Goal: Transaction & Acquisition: Book appointment/travel/reservation

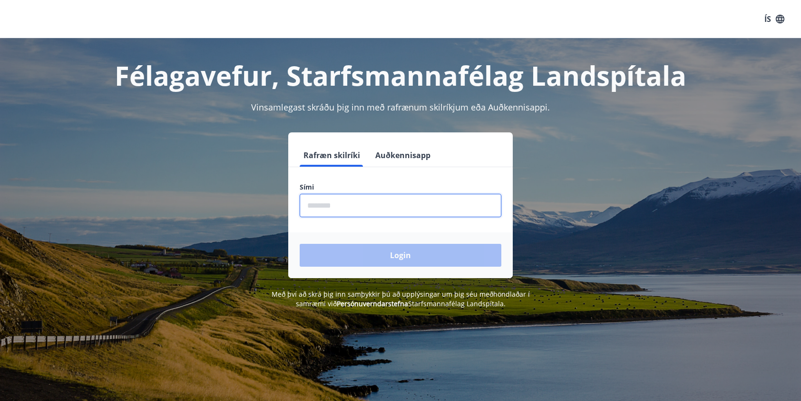
click at [382, 211] on input "phone" at bounding box center [401, 205] width 202 height 23
type input "********"
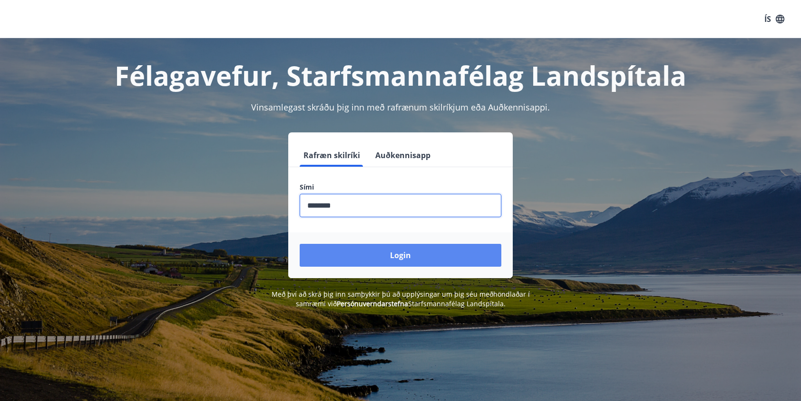
click at [376, 260] on button "Login" at bounding box center [401, 255] width 202 height 23
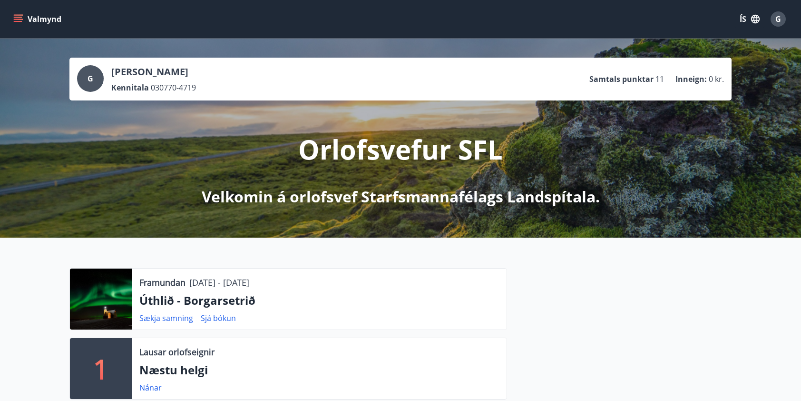
click at [24, 19] on button "Valmynd" at bounding box center [38, 18] width 54 height 17
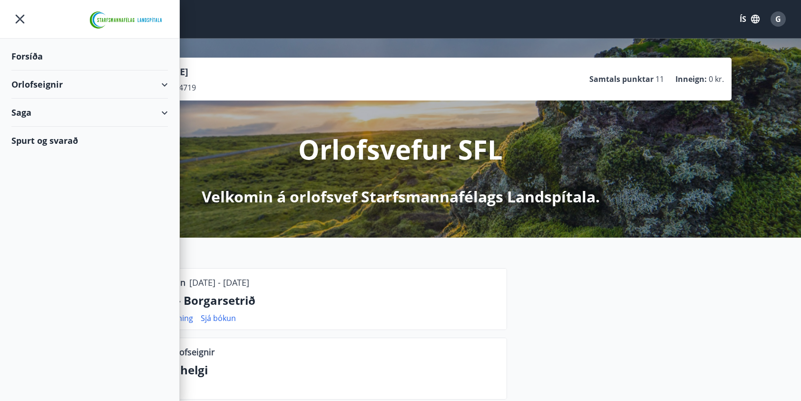
click at [55, 81] on div "Orlofseignir" at bounding box center [89, 84] width 157 height 28
click at [51, 108] on div "Framboð" at bounding box center [89, 108] width 141 height 20
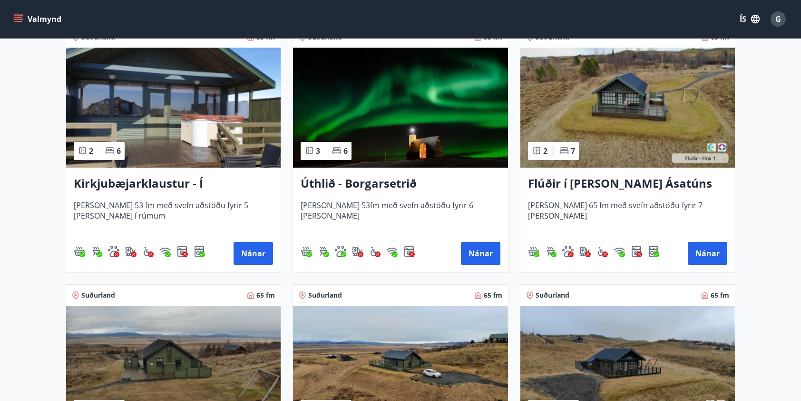
scroll to position [190, 0]
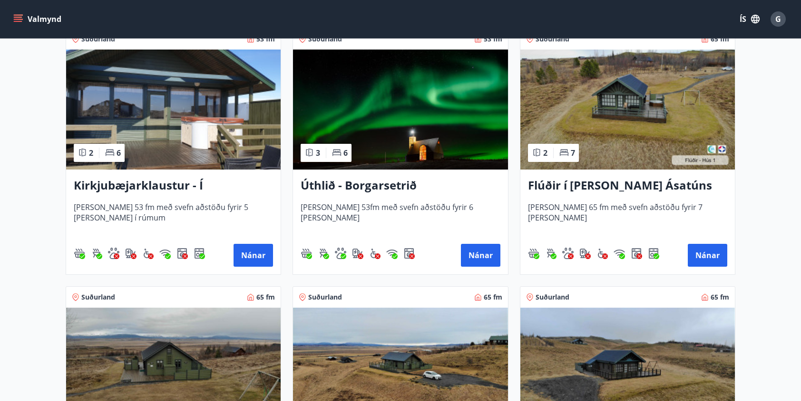
click at [370, 127] on img at bounding box center [400, 109] width 215 height 120
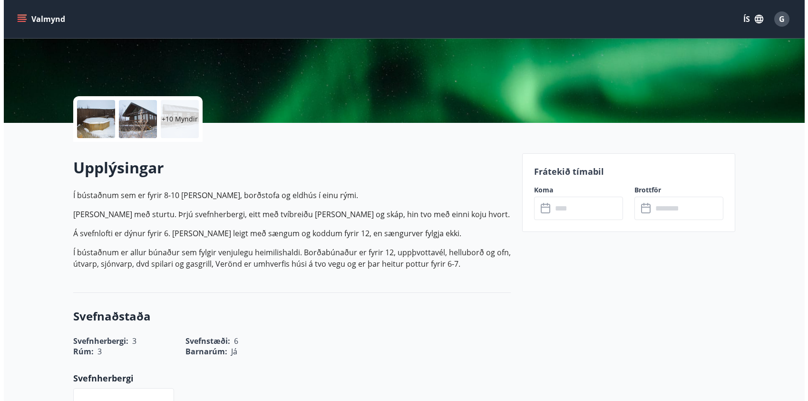
scroll to position [143, 0]
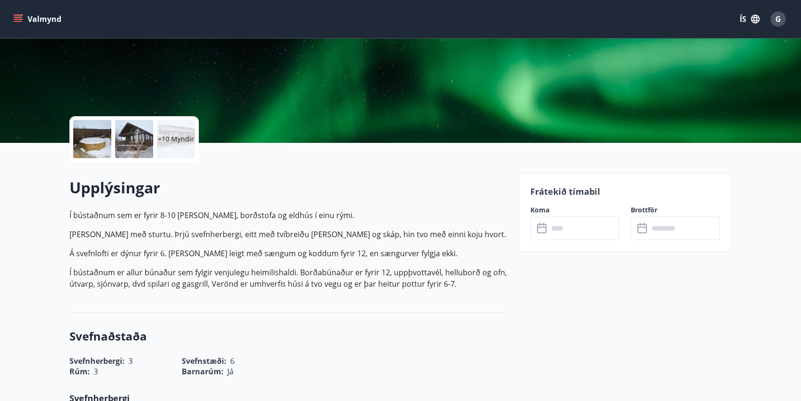
click at [568, 227] on input "text" at bounding box center [584, 227] width 71 height 23
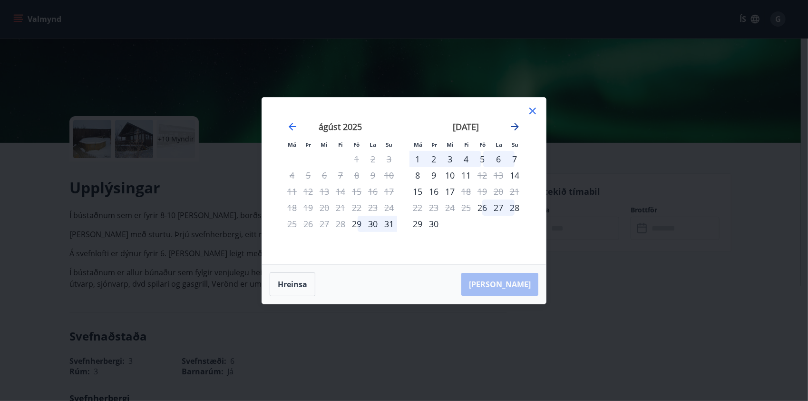
click at [517, 126] on icon "Move forward to switch to the next month." at bounding box center [515, 127] width 8 height 8
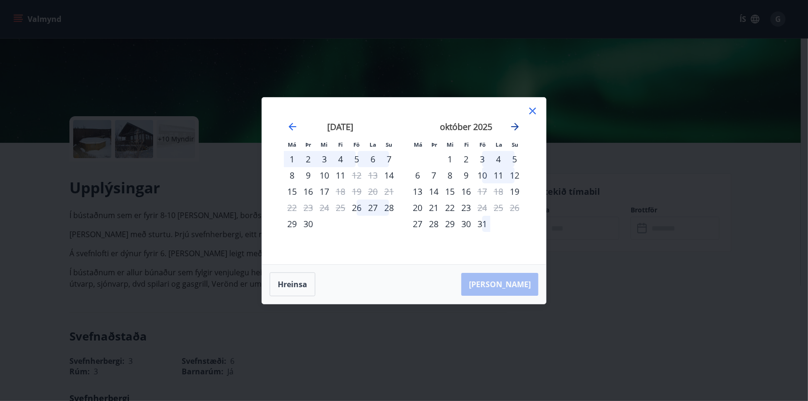
click at [517, 126] on icon "Move forward to switch to the next month." at bounding box center [515, 127] width 8 height 8
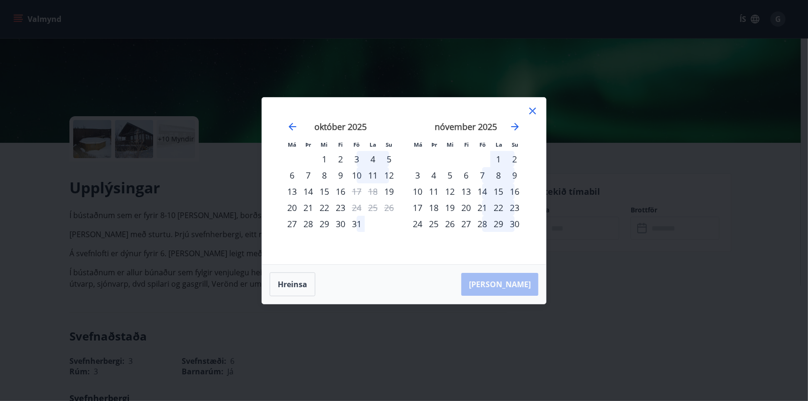
click at [533, 110] on icon at bounding box center [532, 110] width 1 height 1
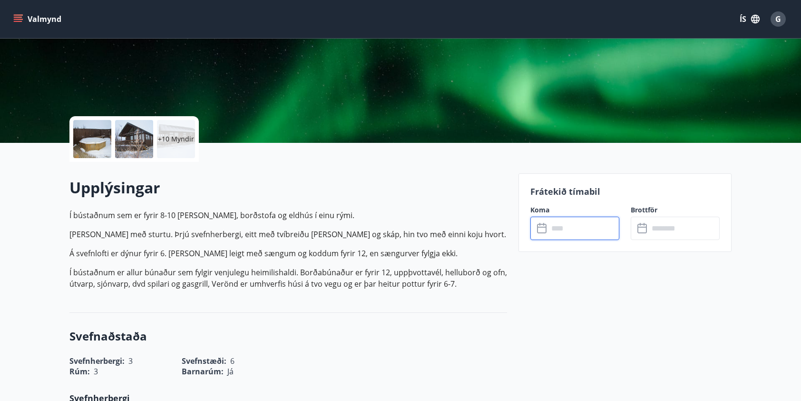
click at [182, 143] on p "+10 Myndir" at bounding box center [176, 139] width 36 height 10
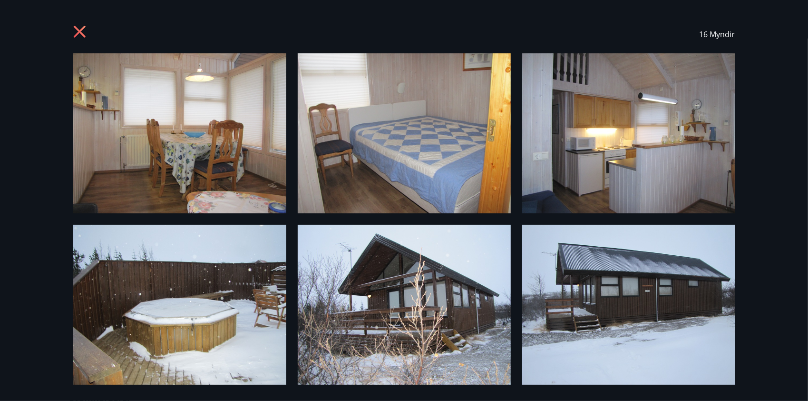
click at [217, 137] on img at bounding box center [179, 133] width 213 height 160
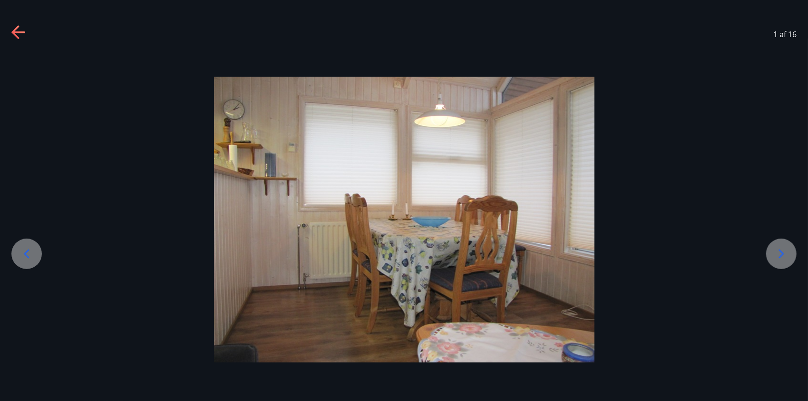
click at [778, 254] on icon at bounding box center [781, 253] width 15 height 15
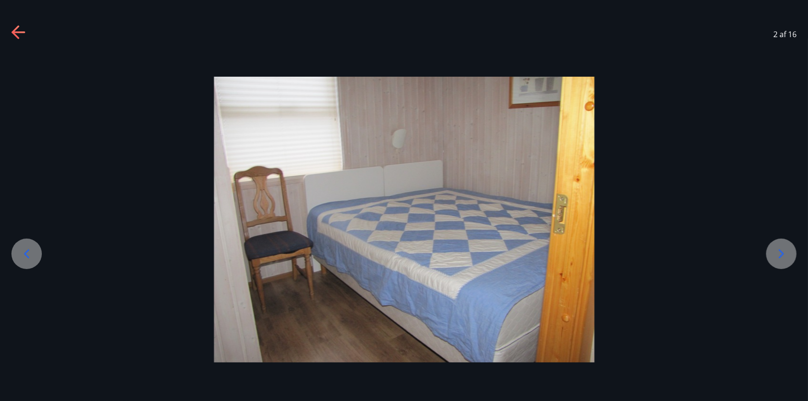
click at [778, 254] on icon at bounding box center [781, 253] width 15 height 15
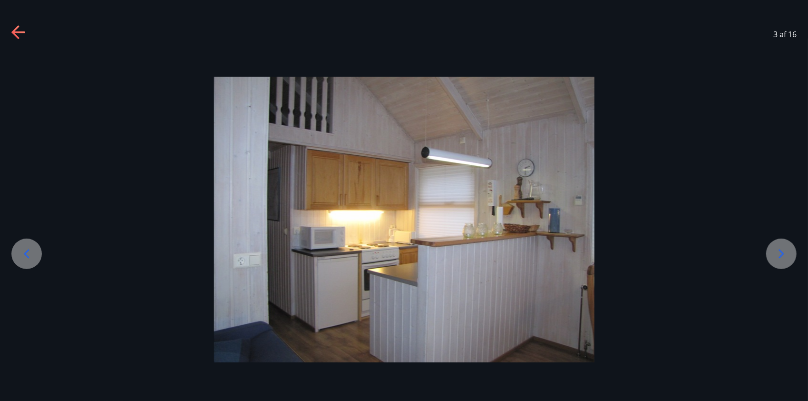
click at [778, 254] on icon at bounding box center [781, 253] width 15 height 15
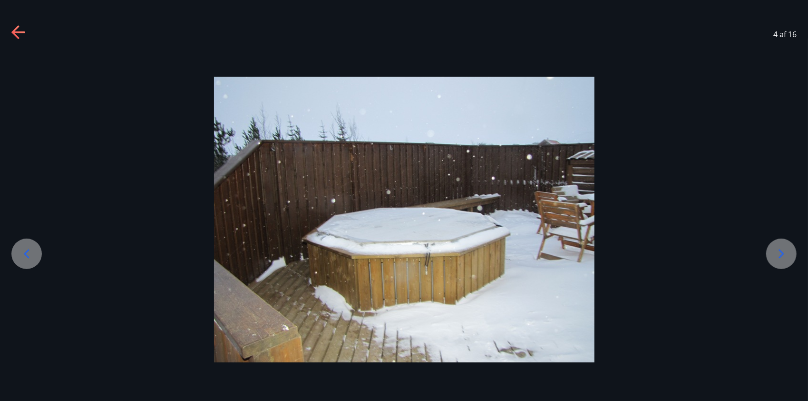
click at [778, 254] on icon at bounding box center [781, 253] width 15 height 15
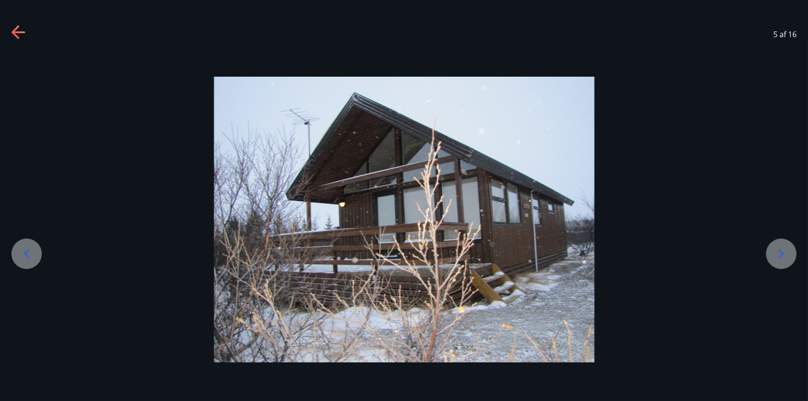
click at [778, 254] on icon at bounding box center [781, 253] width 15 height 15
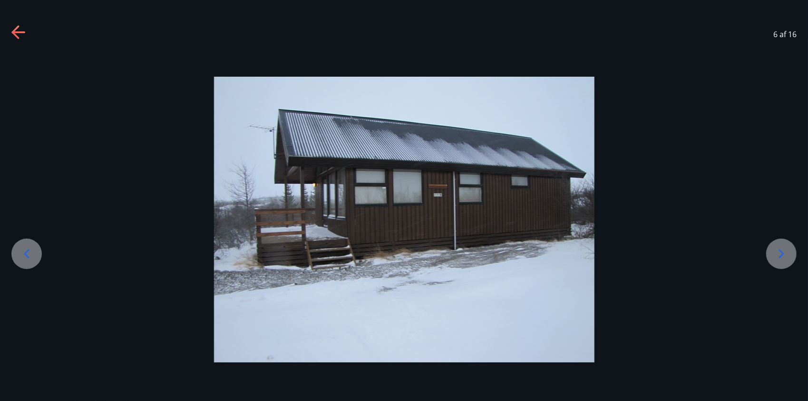
click at [778, 254] on icon at bounding box center [781, 253] width 15 height 15
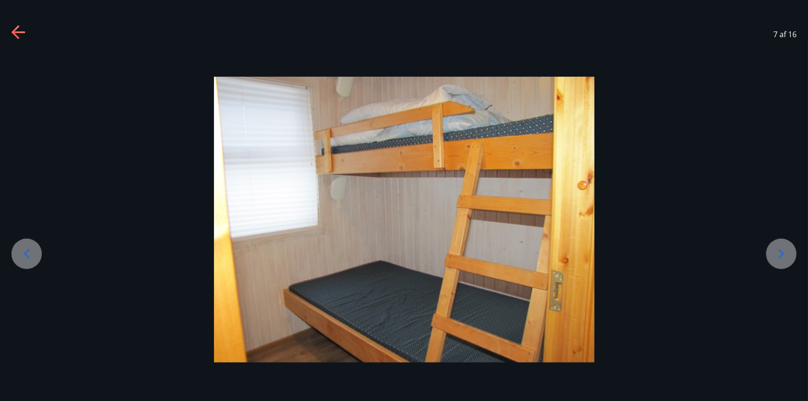
click at [778, 254] on icon at bounding box center [781, 253] width 15 height 15
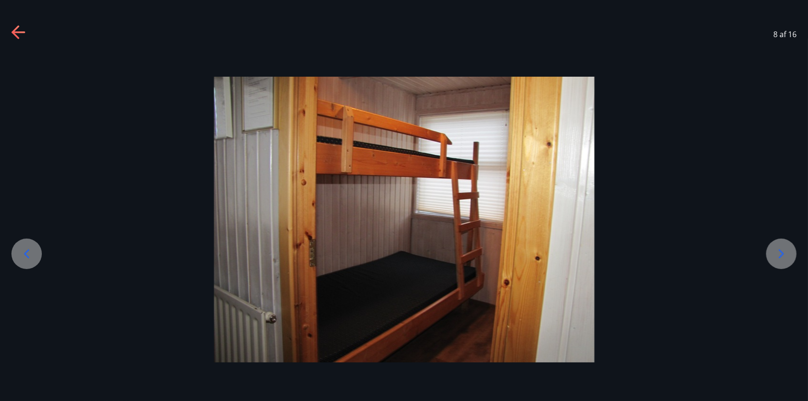
click at [778, 254] on icon at bounding box center [781, 253] width 15 height 15
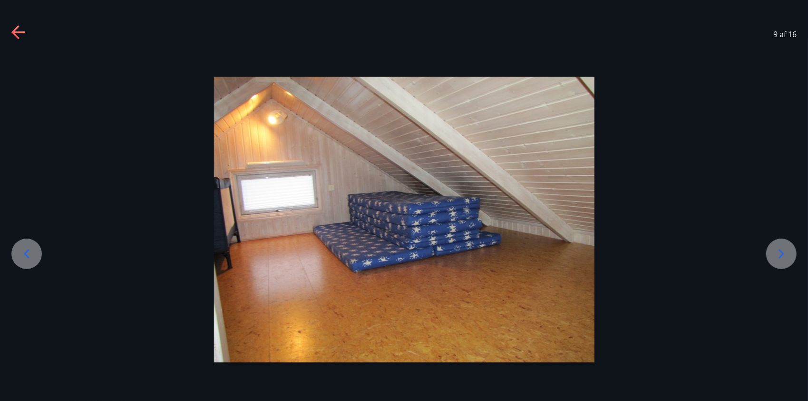
click at [778, 254] on icon at bounding box center [781, 253] width 15 height 15
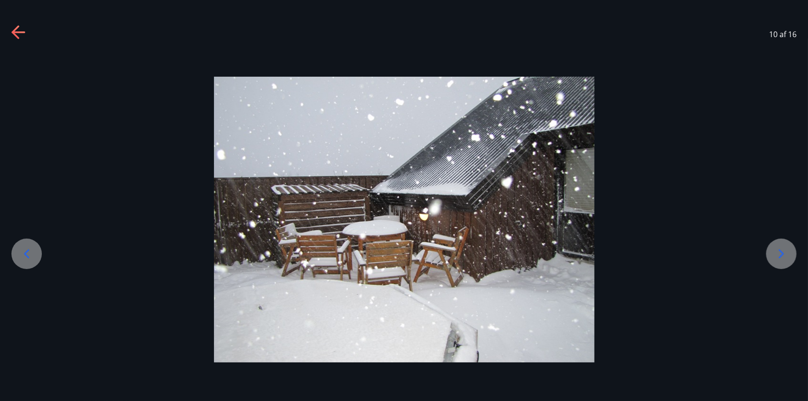
click at [778, 254] on icon at bounding box center [781, 253] width 15 height 15
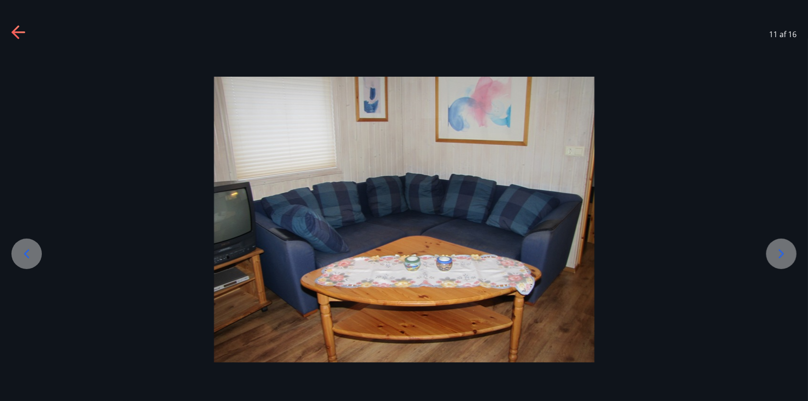
click at [778, 254] on icon at bounding box center [781, 253] width 15 height 15
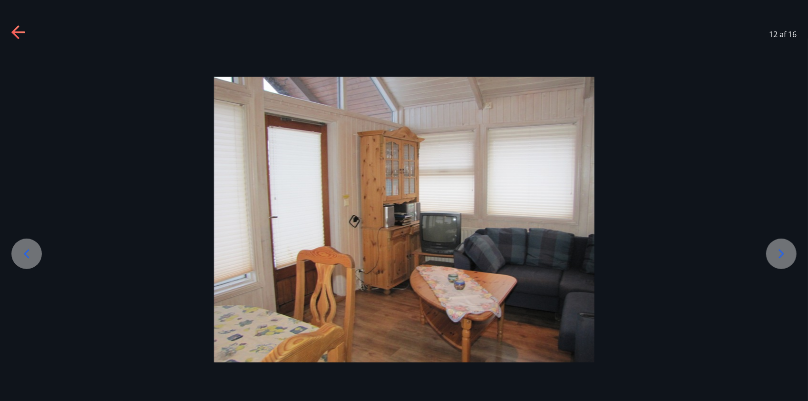
click at [778, 254] on icon at bounding box center [781, 253] width 15 height 15
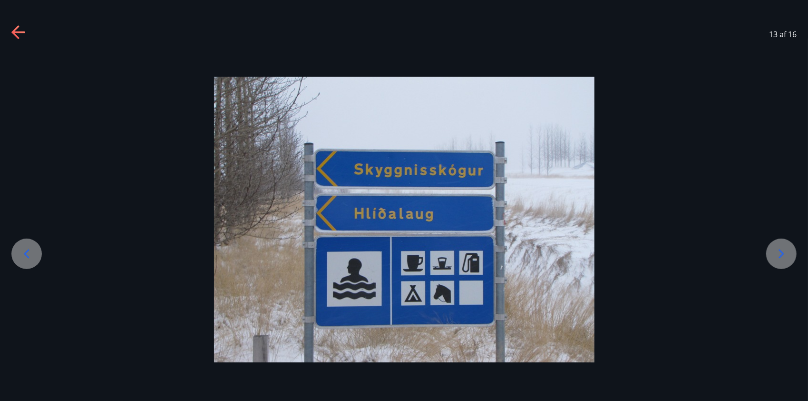
click at [778, 254] on icon at bounding box center [781, 253] width 15 height 15
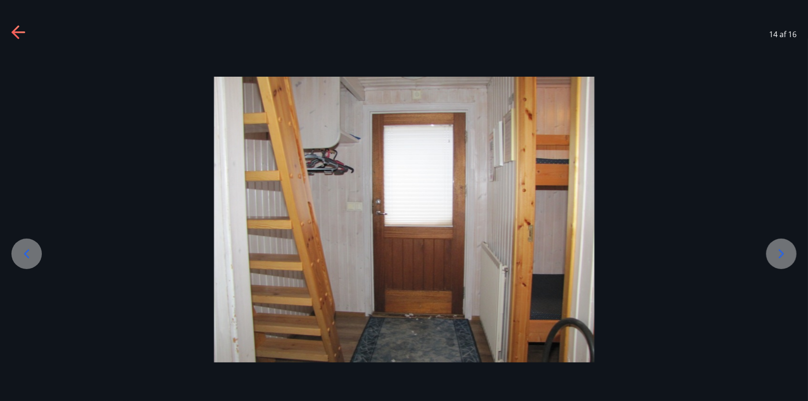
click at [778, 254] on icon at bounding box center [781, 253] width 15 height 15
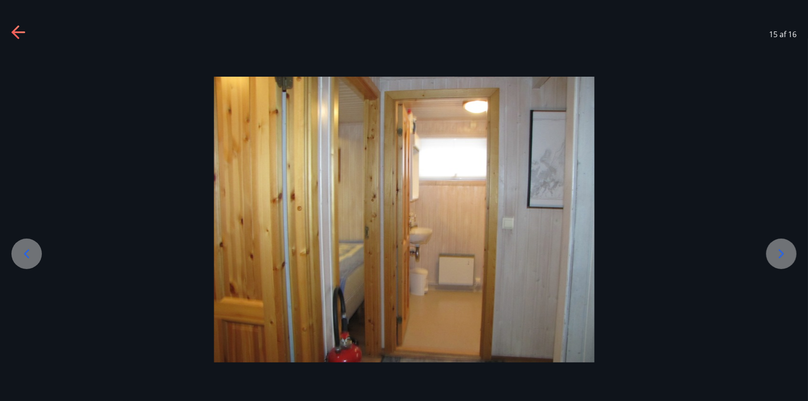
click at [778, 254] on icon at bounding box center [781, 253] width 15 height 15
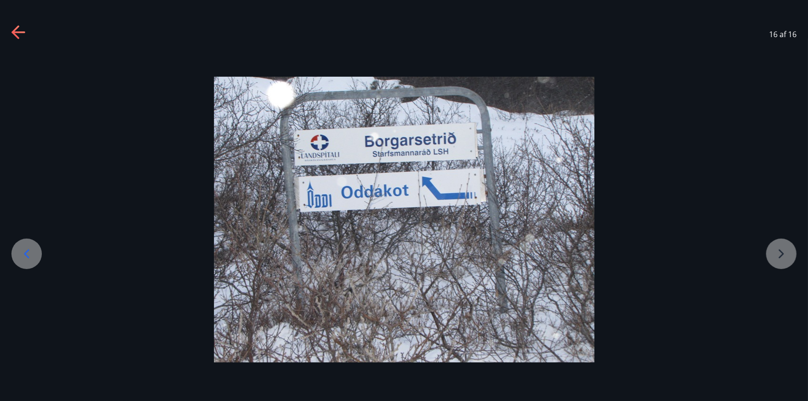
click at [778, 254] on div at bounding box center [404, 219] width 808 height 285
click at [779, 254] on div at bounding box center [404, 219] width 808 height 285
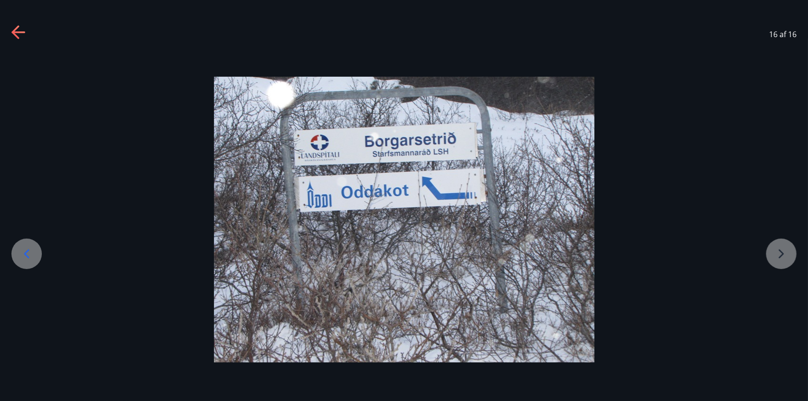
click at [22, 32] on icon at bounding box center [17, 32] width 13 height 2
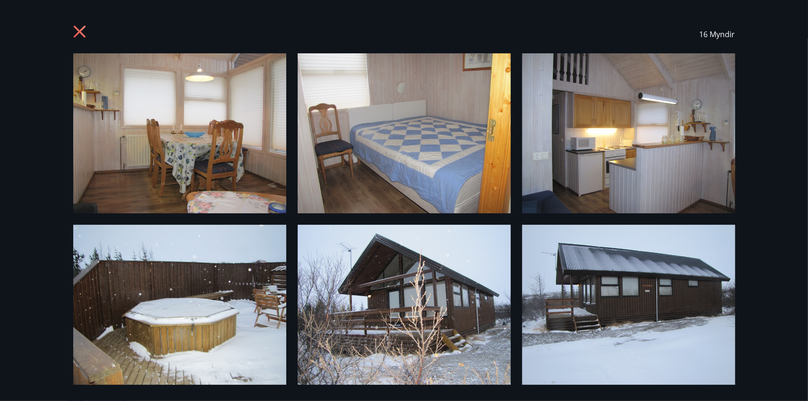
click at [576, 149] on img at bounding box center [628, 133] width 213 height 160
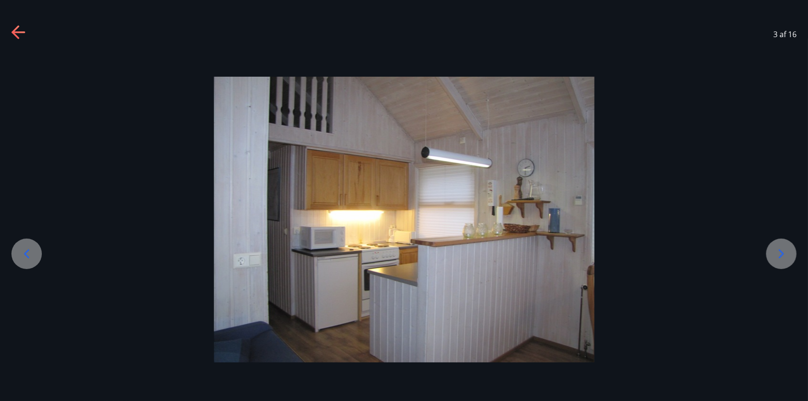
click at [20, 29] on icon at bounding box center [18, 32] width 15 height 15
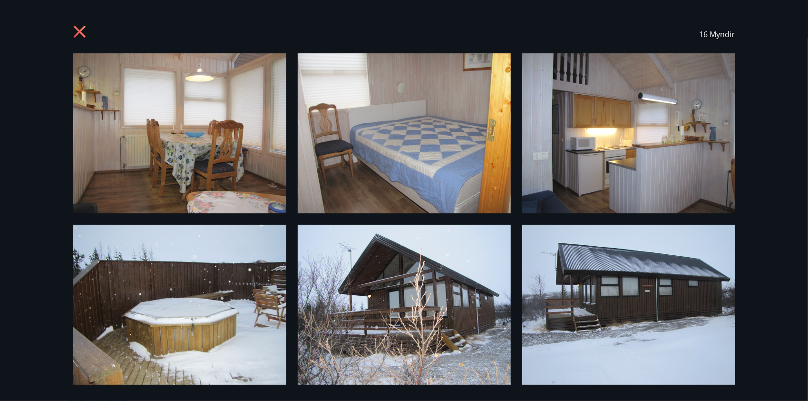
click at [20, 29] on div "16 Myndir" at bounding box center [404, 200] width 808 height 401
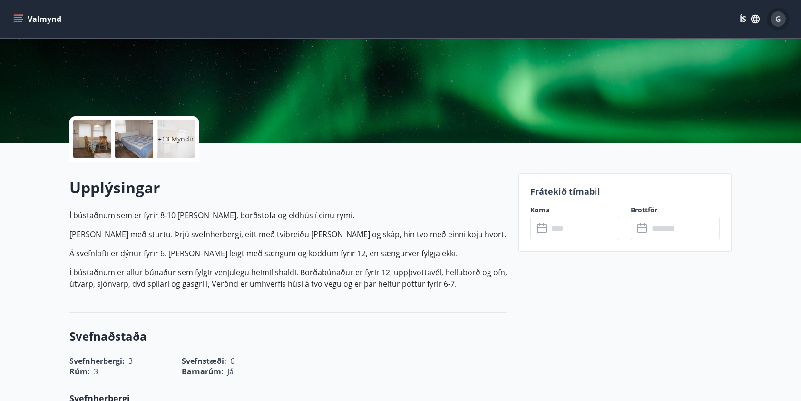
click at [780, 19] on span "G" at bounding box center [778, 19] width 6 height 10
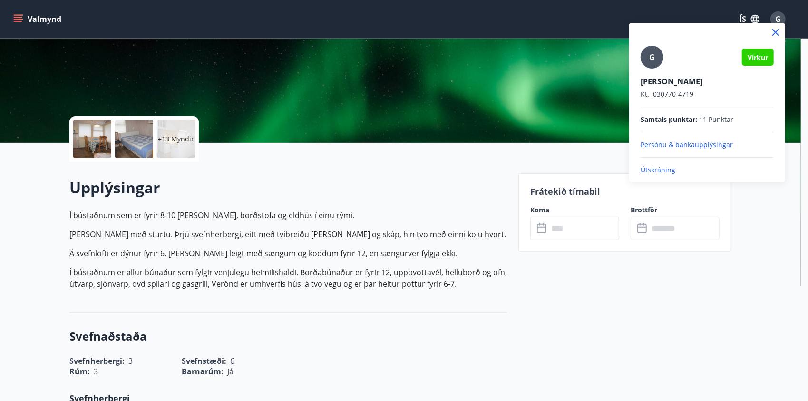
click at [664, 167] on p "Útskráning" at bounding box center [707, 170] width 133 height 10
